Goal: Information Seeking & Learning: Learn about a topic

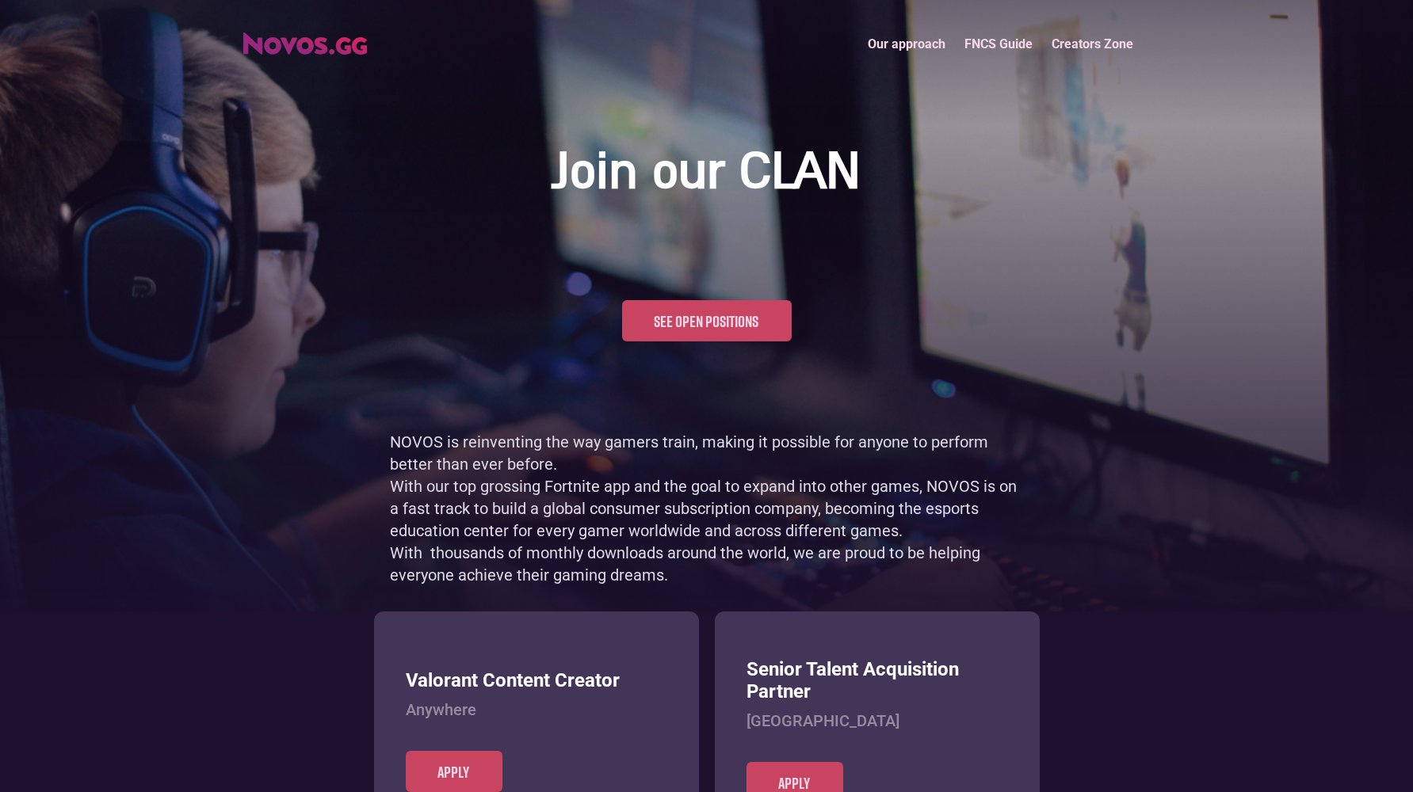
scroll to position [771, 0]
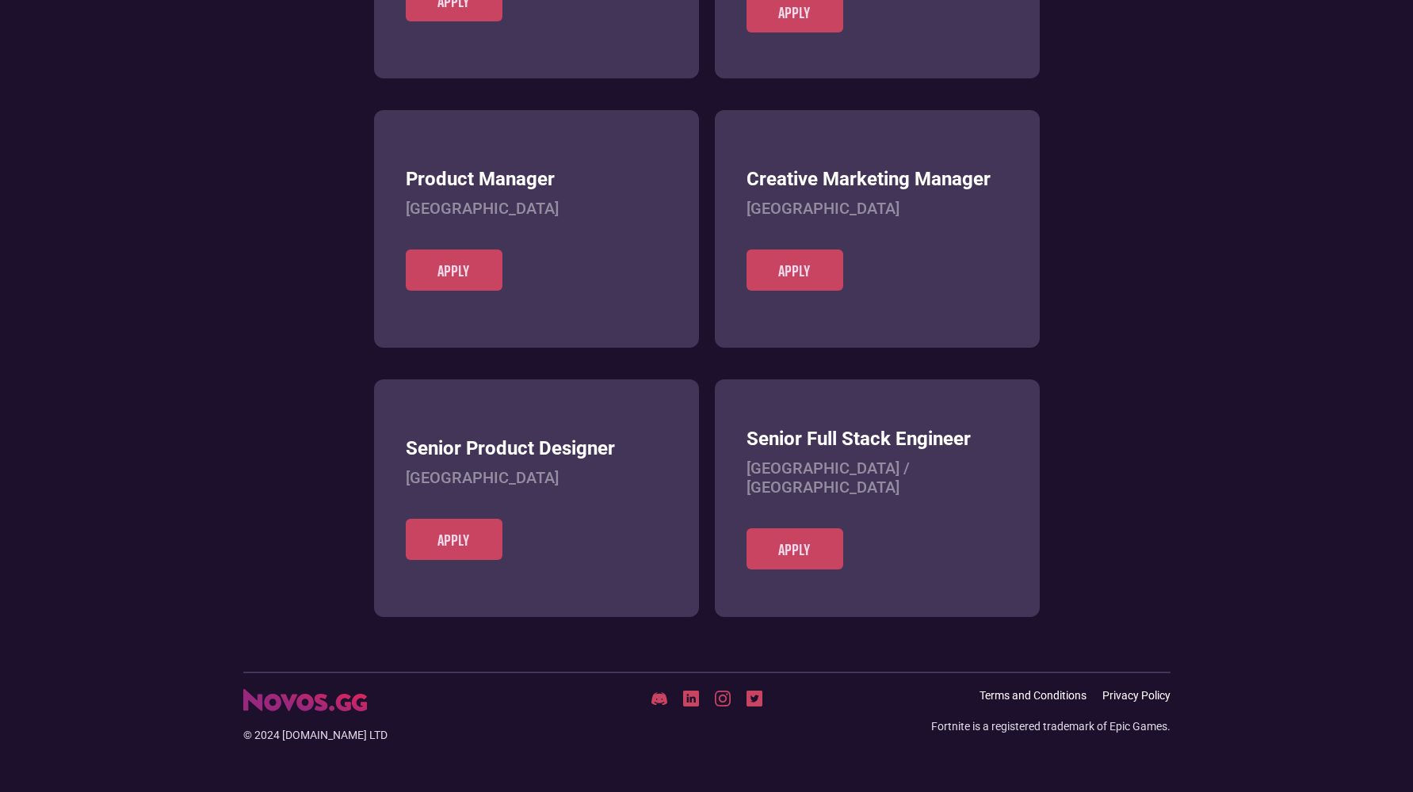
scroll to position [612, 0]
